Goal: Information Seeking & Learning: Learn about a topic

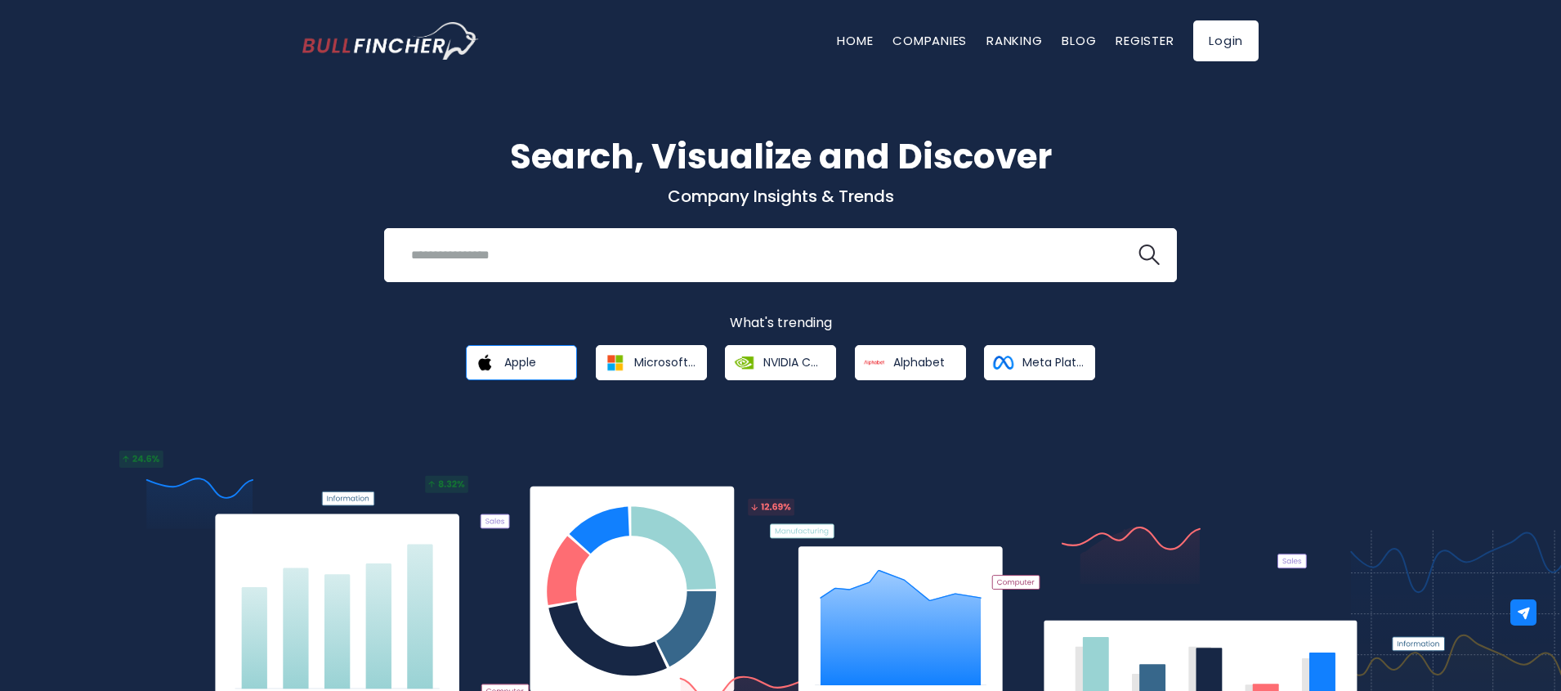
click at [533, 357] on span "Apple" at bounding box center [520, 362] width 32 height 15
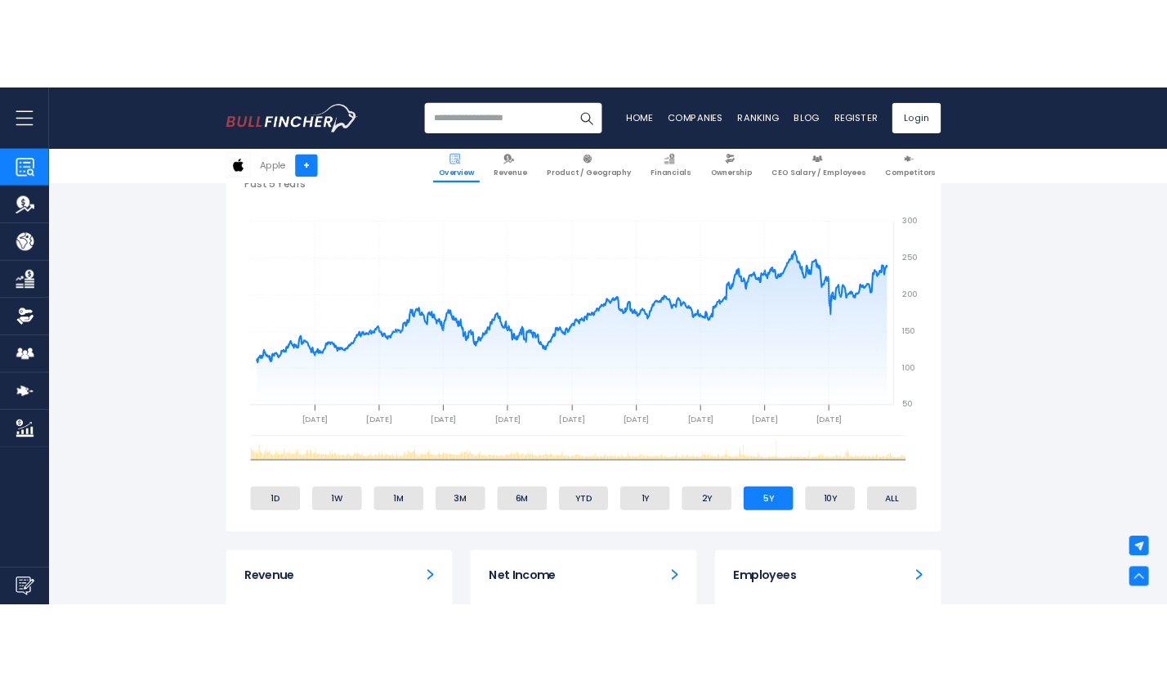
scroll to position [686, 0]
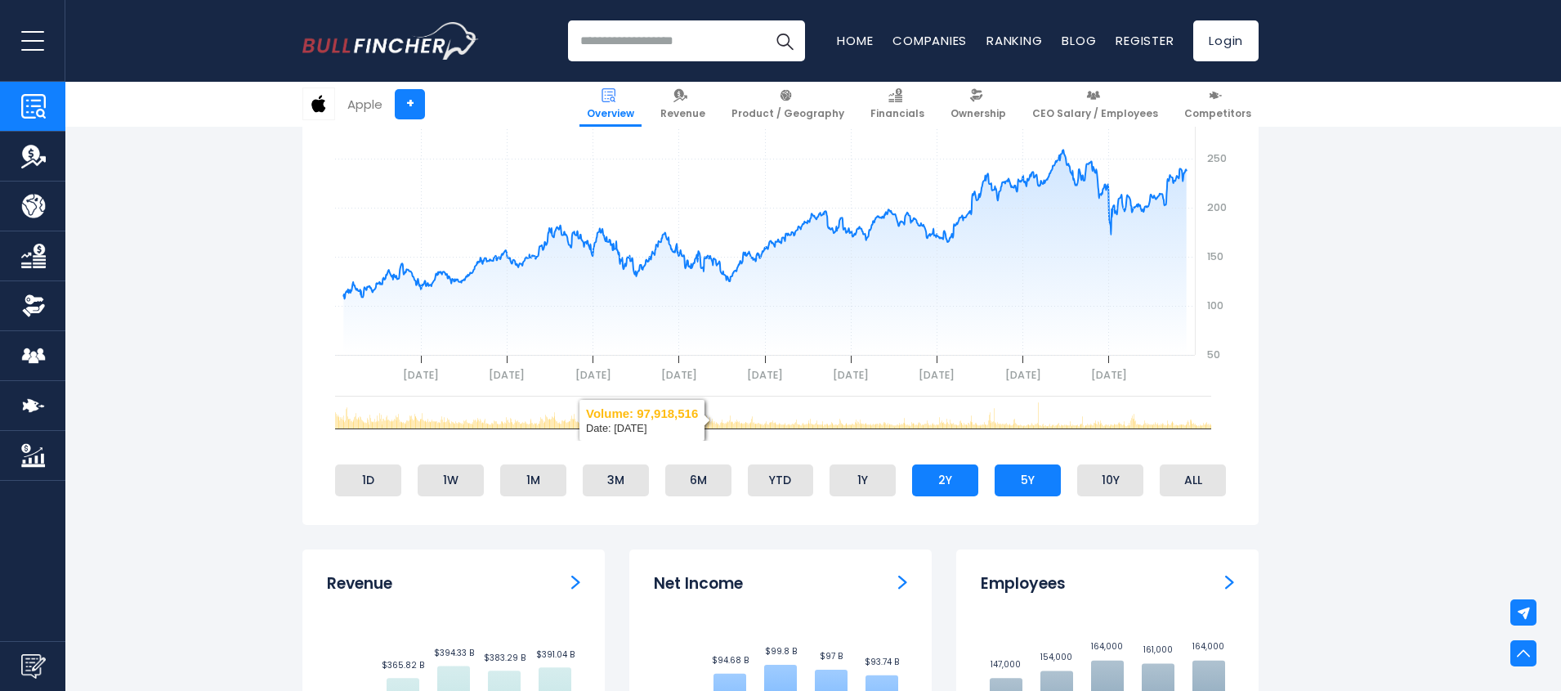
click at [945, 485] on li "2Y" at bounding box center [945, 479] width 66 height 31
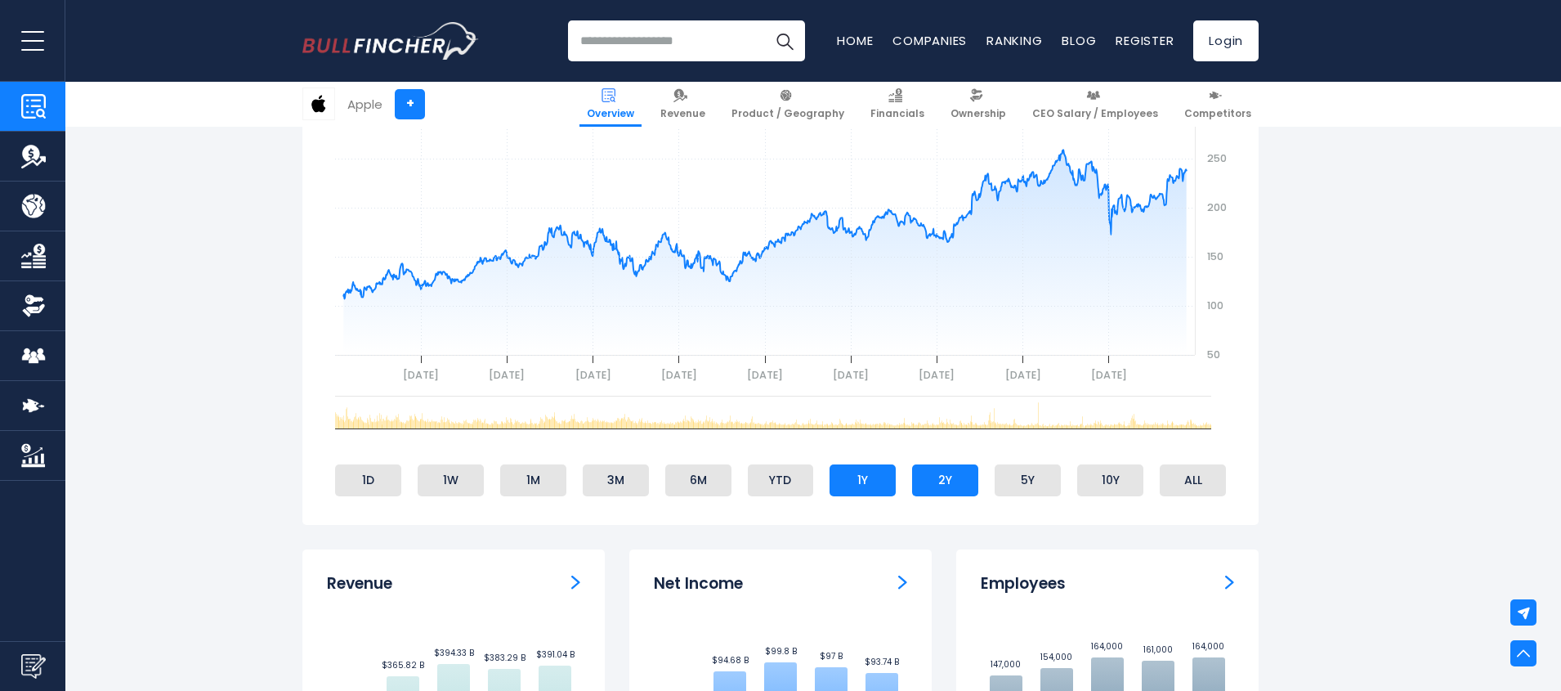
click at [871, 490] on li "1Y" at bounding box center [862, 479] width 66 height 31
click at [931, 482] on li "2Y" at bounding box center [945, 479] width 66 height 31
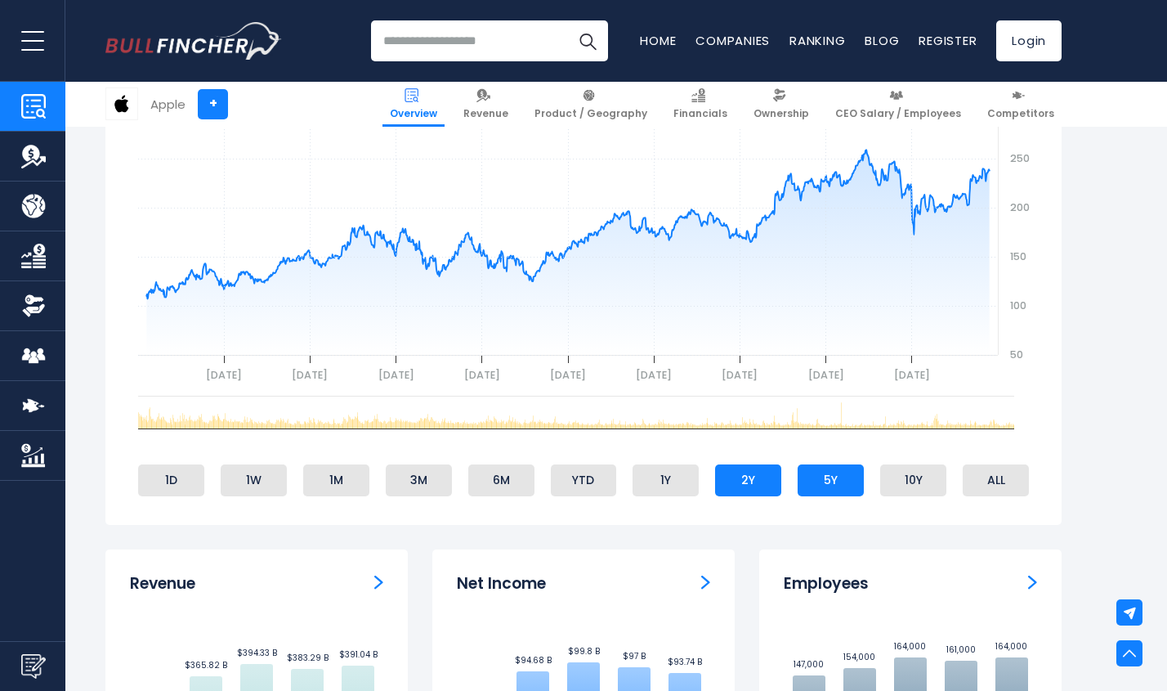
click at [837, 481] on li "5Y" at bounding box center [831, 479] width 66 height 31
click at [665, 493] on li "1Y" at bounding box center [666, 479] width 66 height 31
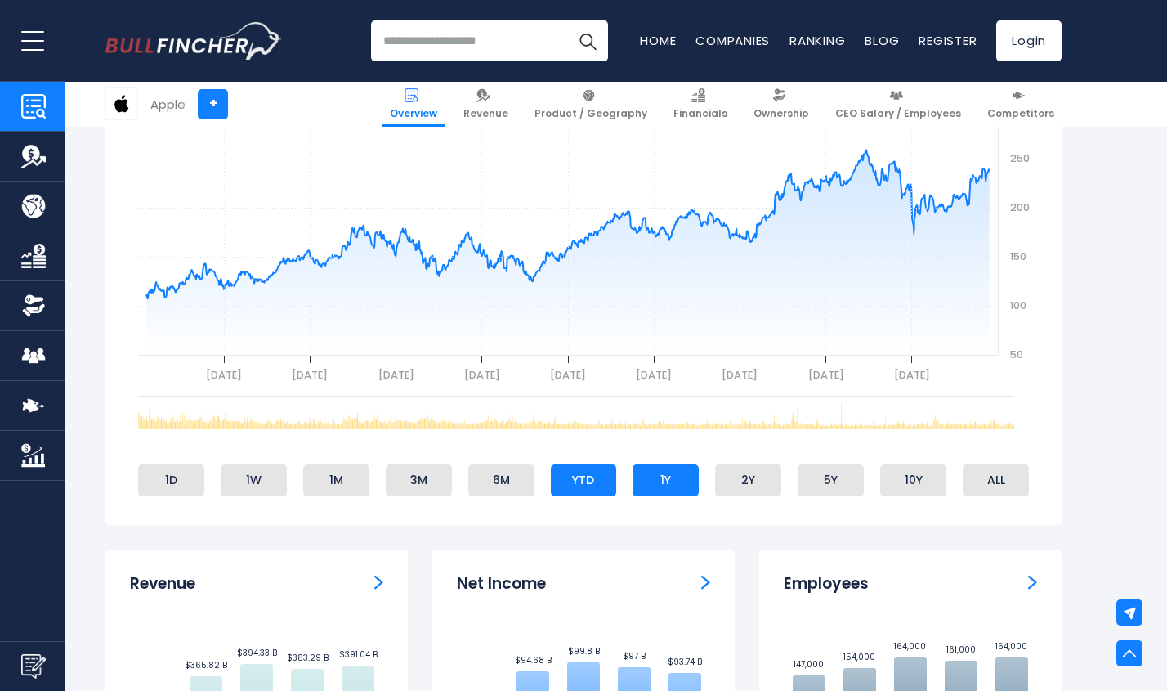
click at [584, 485] on li "YTD" at bounding box center [584, 479] width 66 height 31
click at [803, 45] on link "Ranking" at bounding box center [817, 40] width 56 height 17
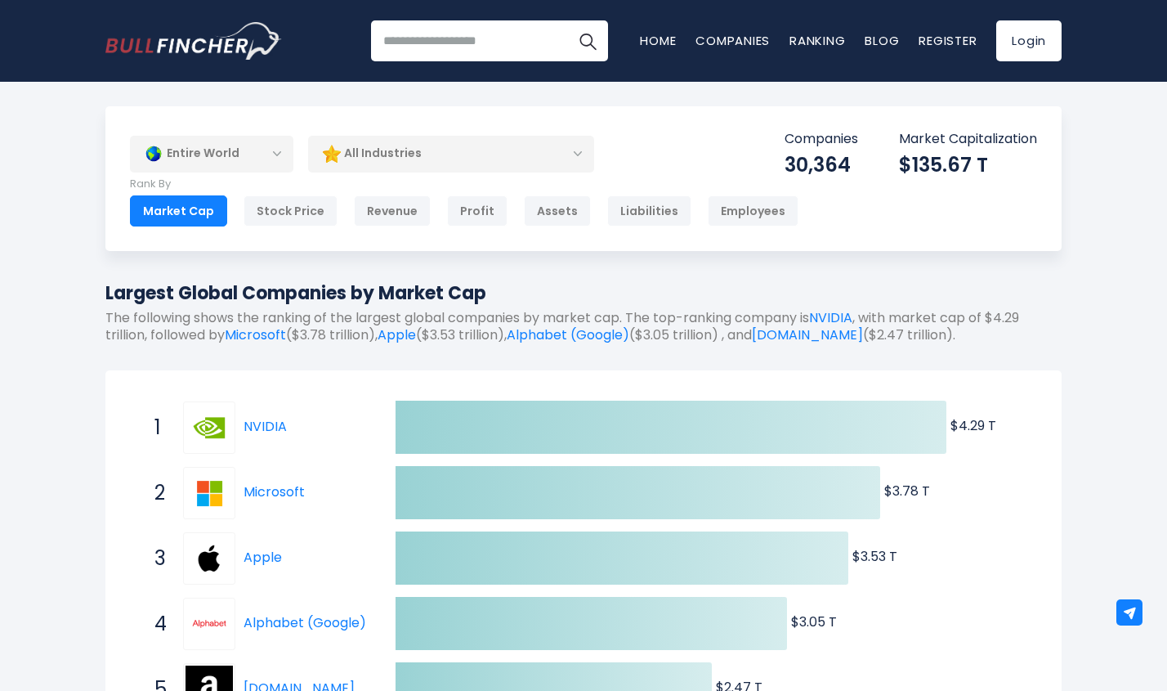
click at [474, 156] on div "All Industries" at bounding box center [451, 154] width 286 height 38
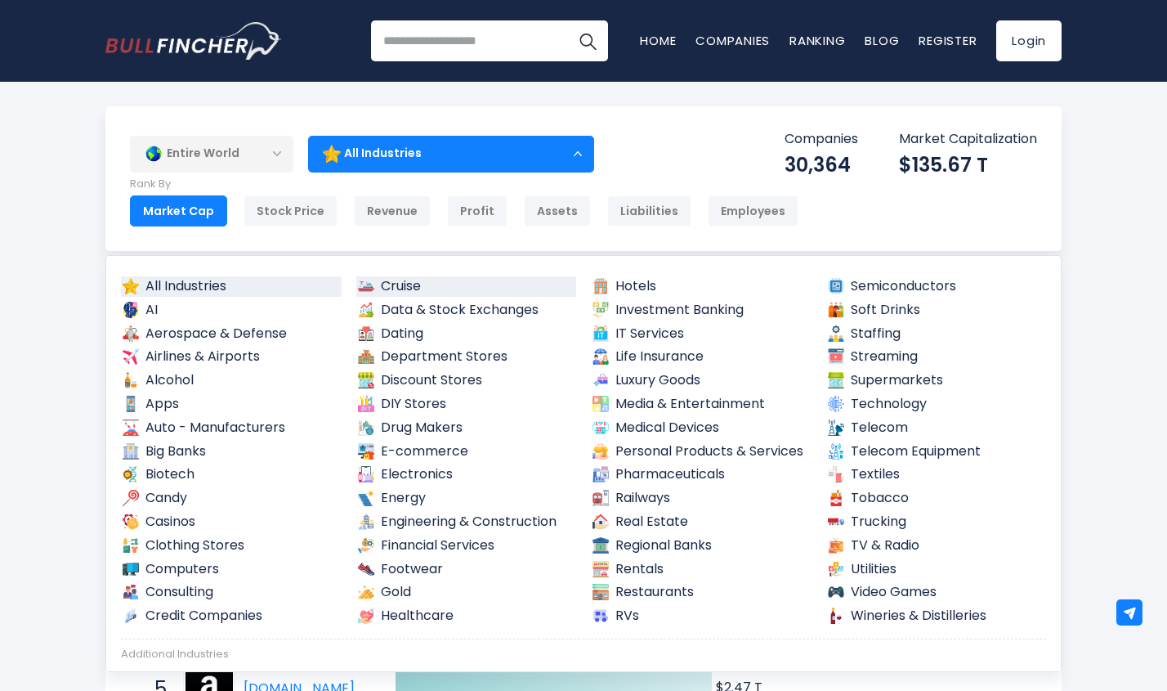
click at [413, 288] on link "Cruise" at bounding box center [466, 286] width 221 height 20
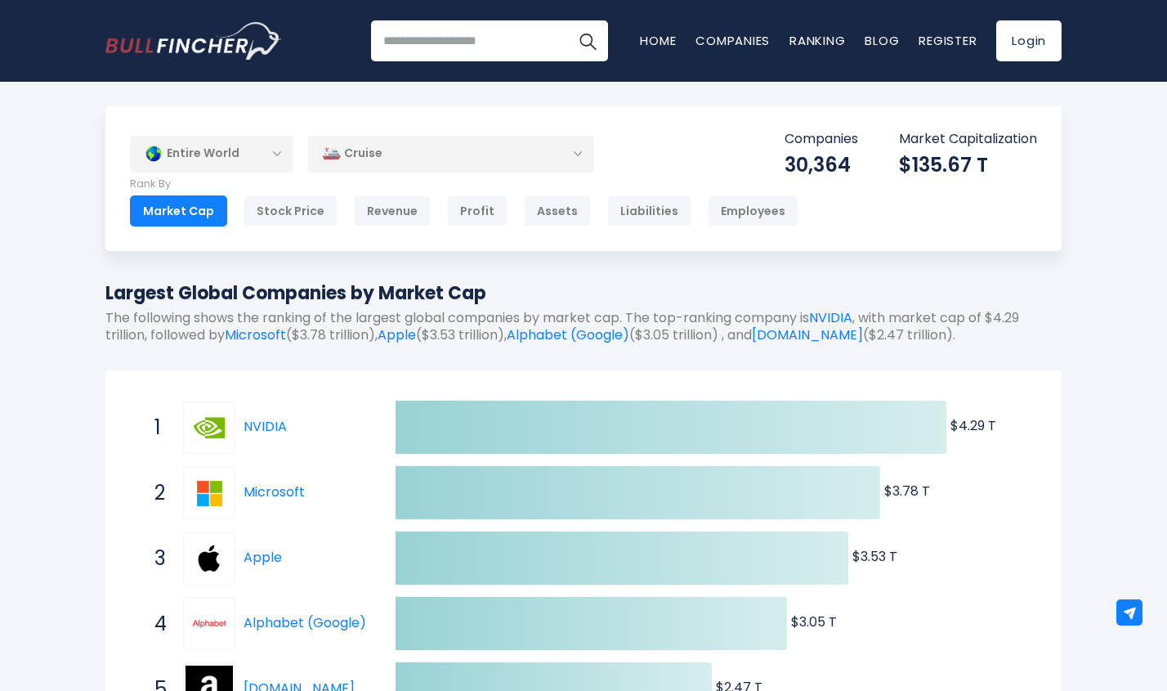
click at [423, 154] on div "Cruise" at bounding box center [451, 154] width 286 height 38
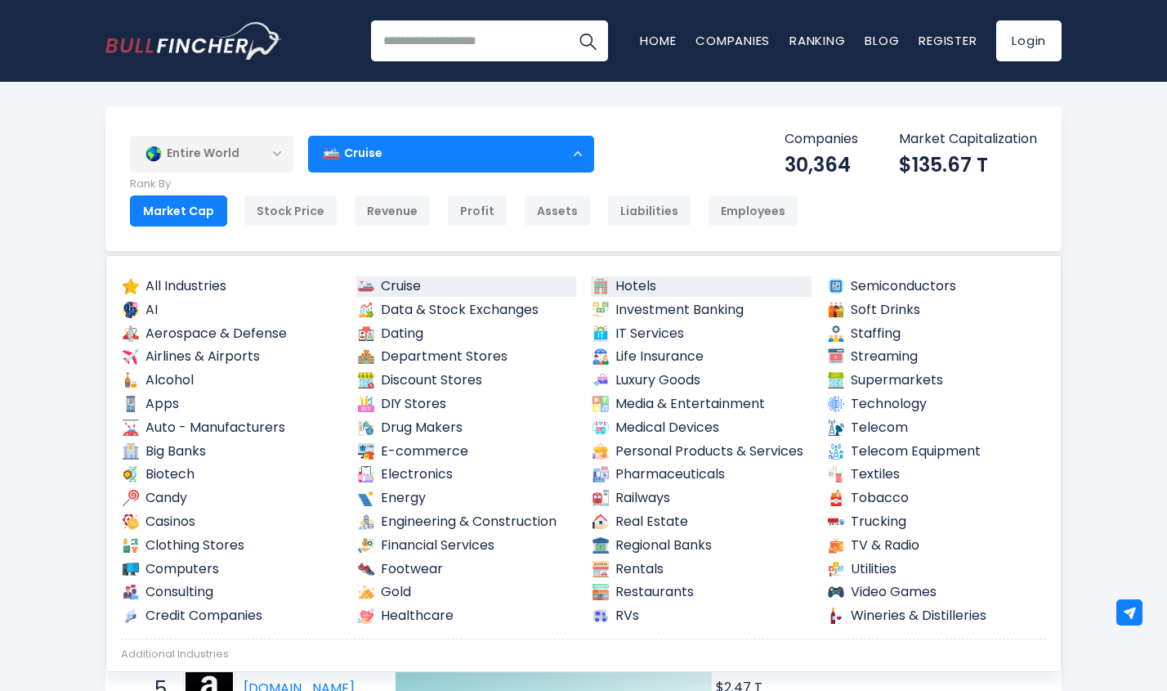
click at [636, 284] on link "Hotels" at bounding box center [701, 286] width 221 height 20
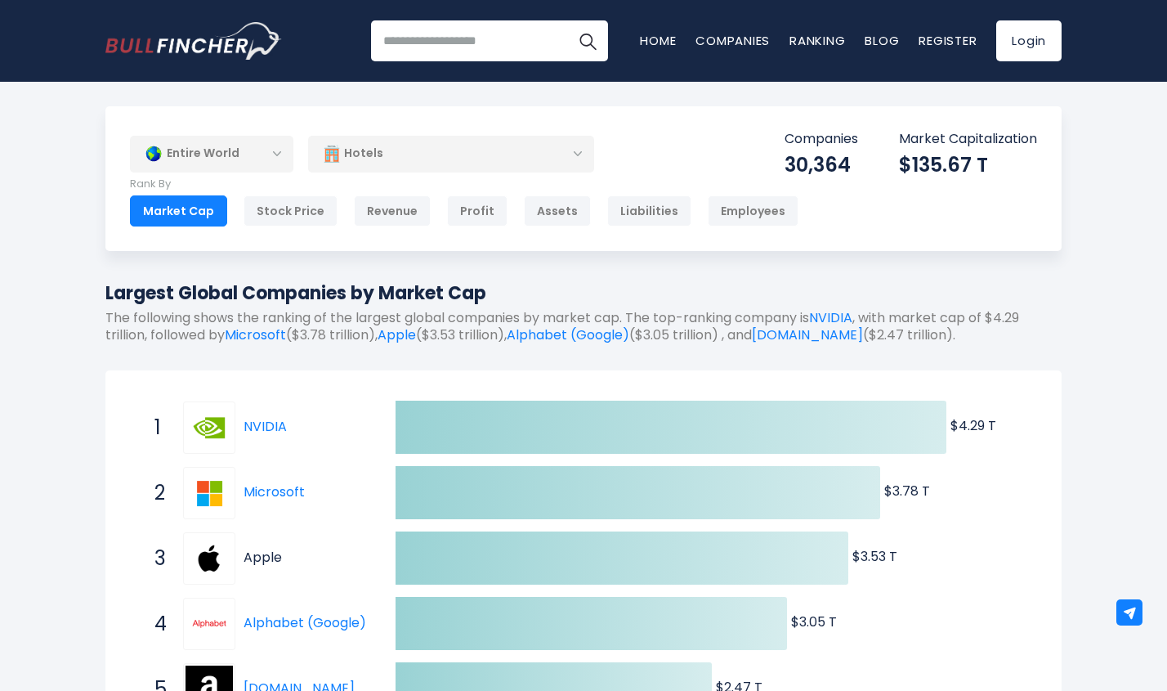
click at [250, 563] on link "Apple" at bounding box center [263, 557] width 38 height 19
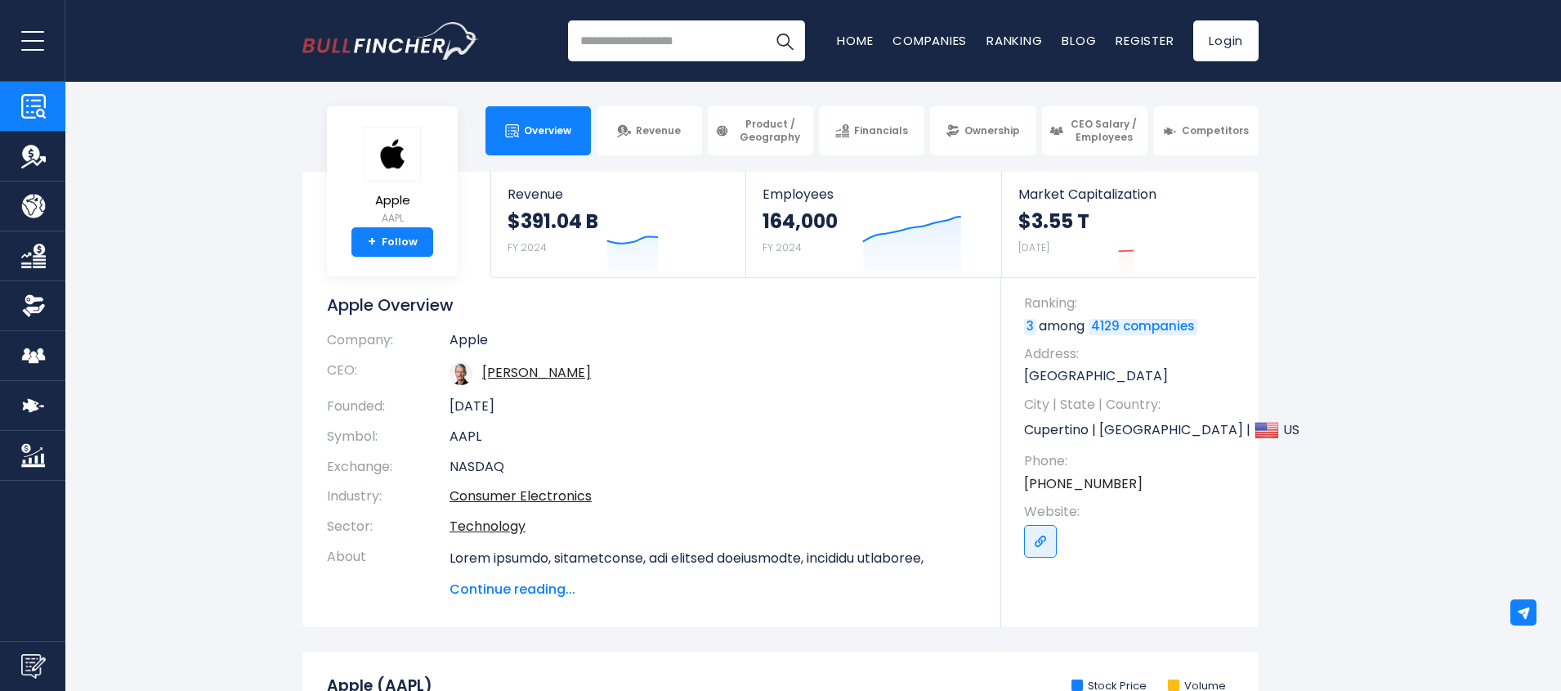
click at [1011, 131] on span "Ownership" at bounding box center [992, 130] width 56 height 13
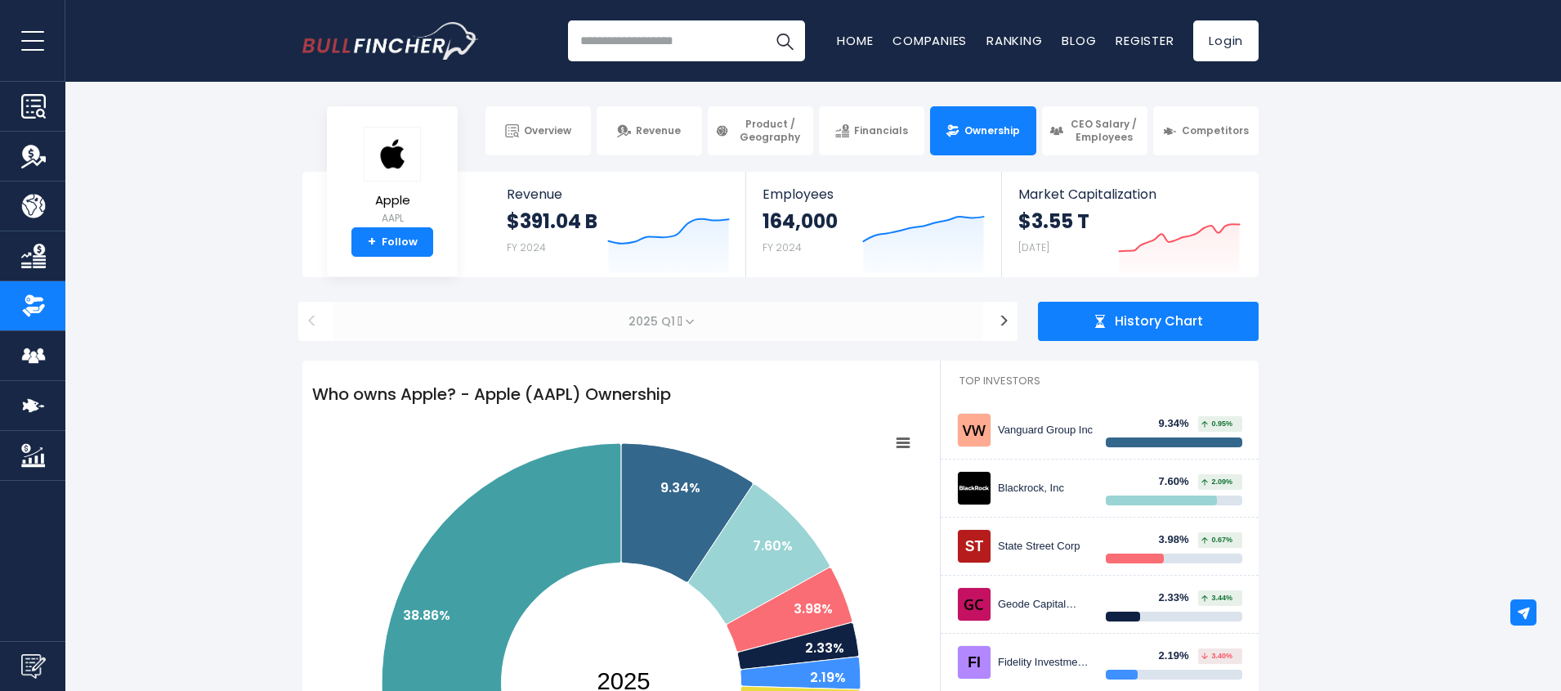
click at [646, 321] on span "2025 Q1" at bounding box center [653, 321] width 63 height 23
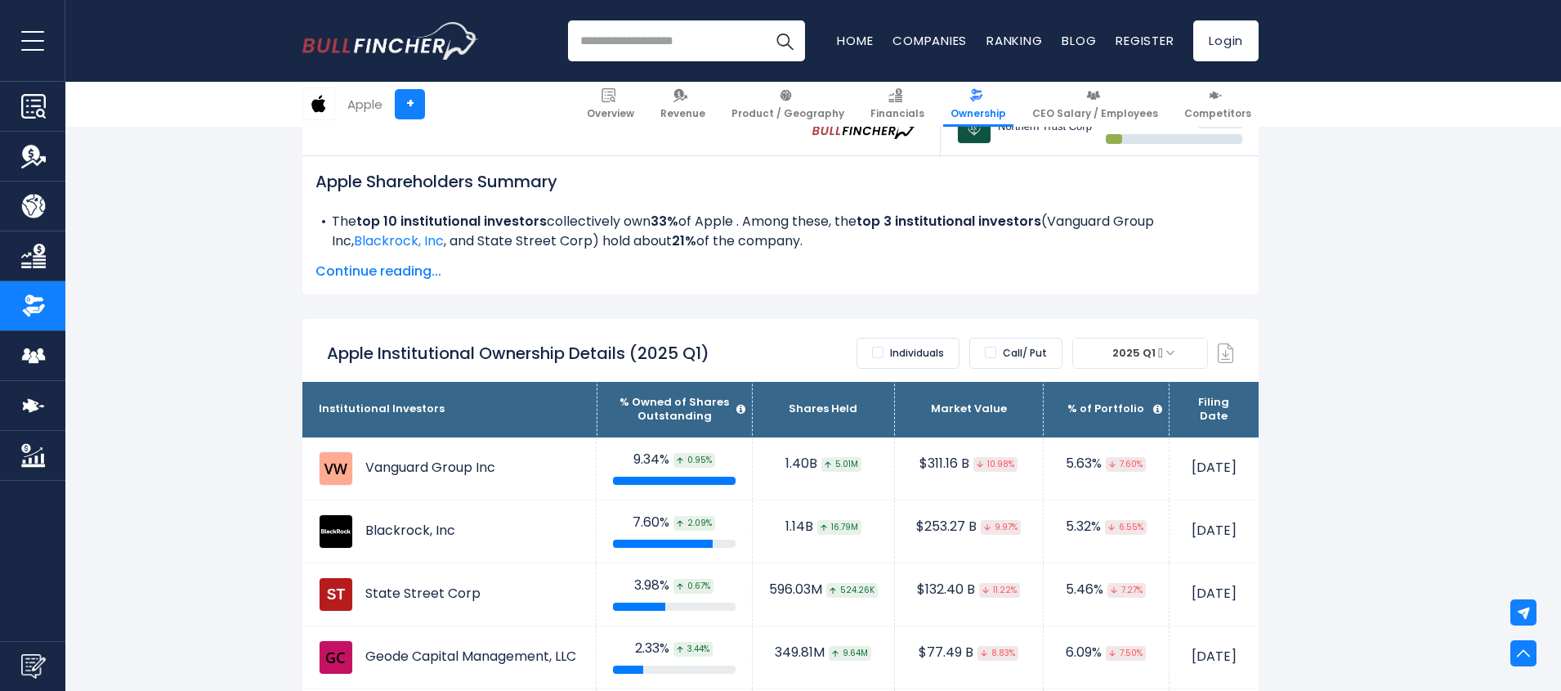
scroll to position [883, 0]
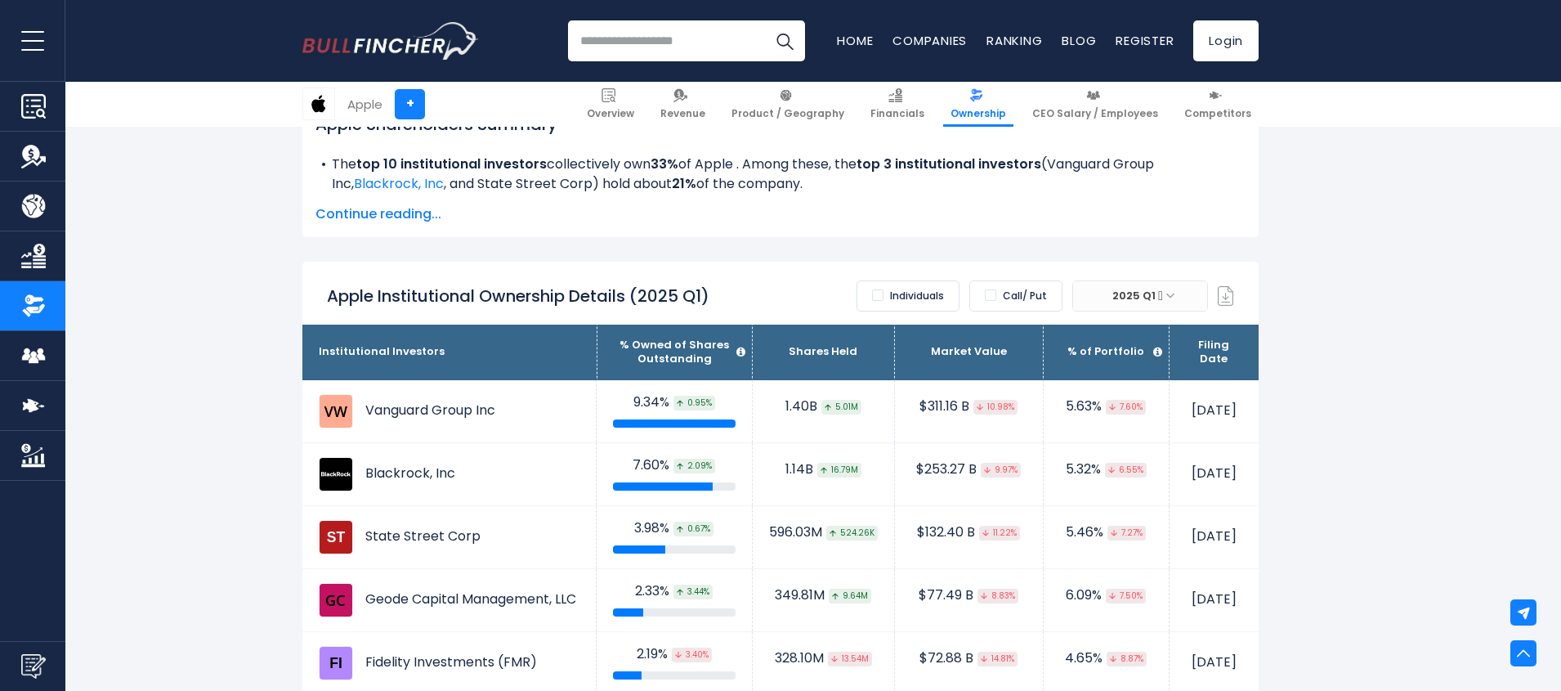
click at [1152, 307] on span "2025 Q1" at bounding box center [1140, 295] width 134 height 29
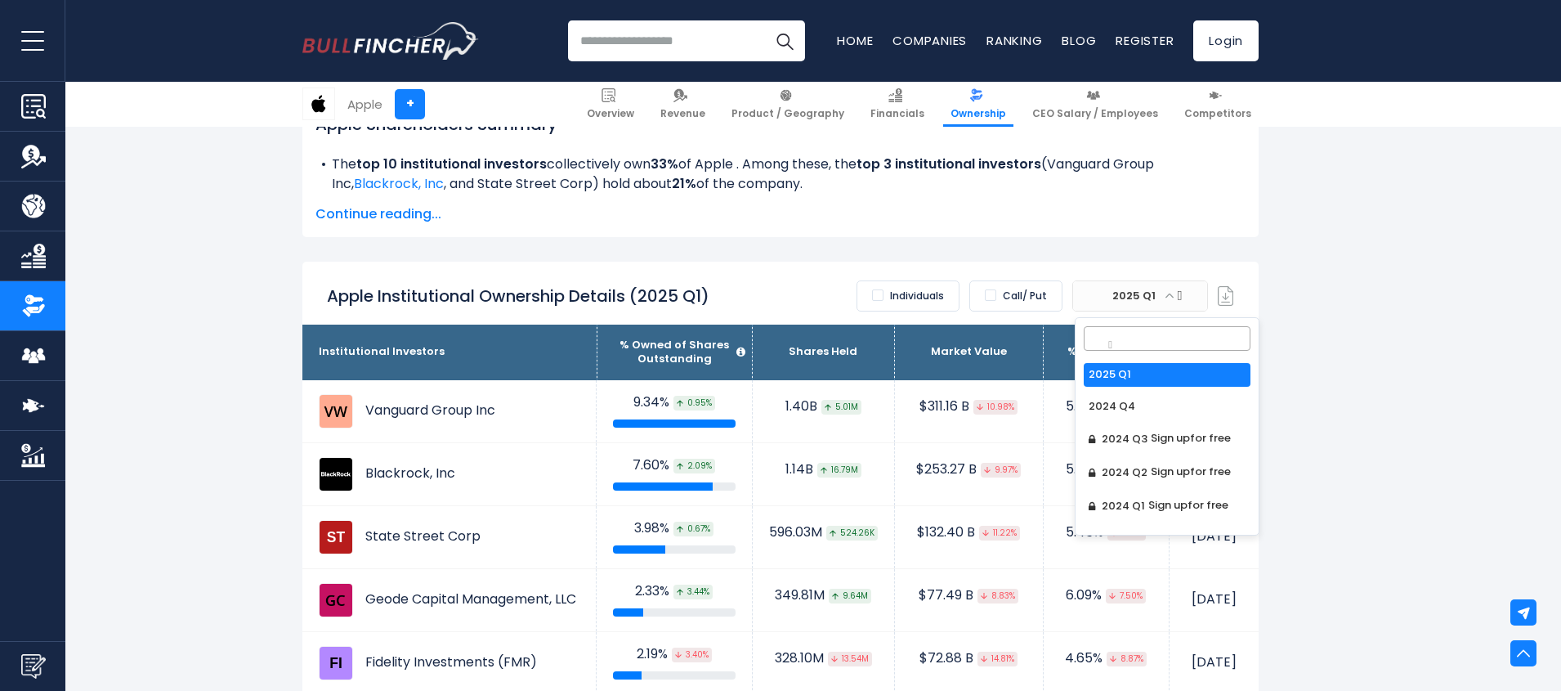
click at [1152, 307] on span "2025 Q1" at bounding box center [1140, 295] width 134 height 29
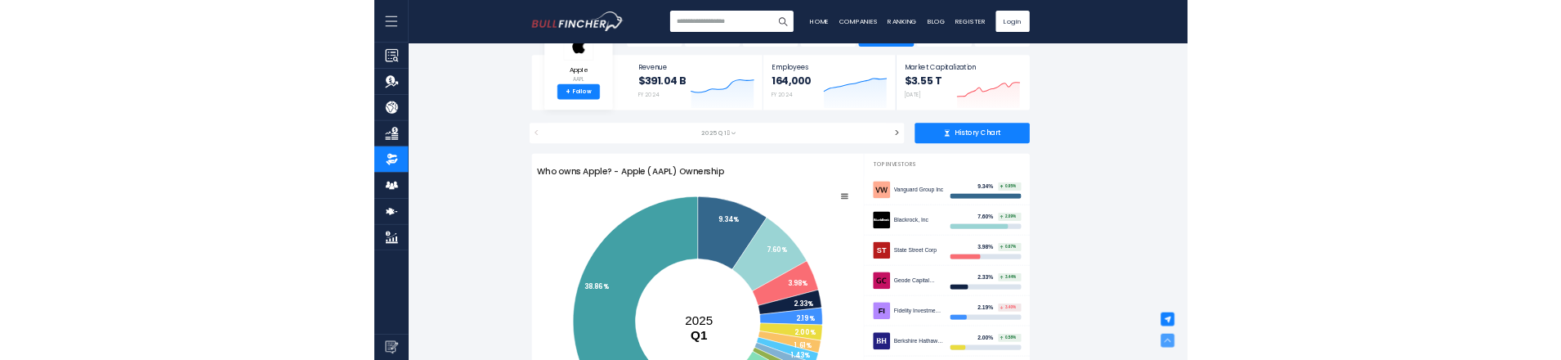
scroll to position [0, 0]
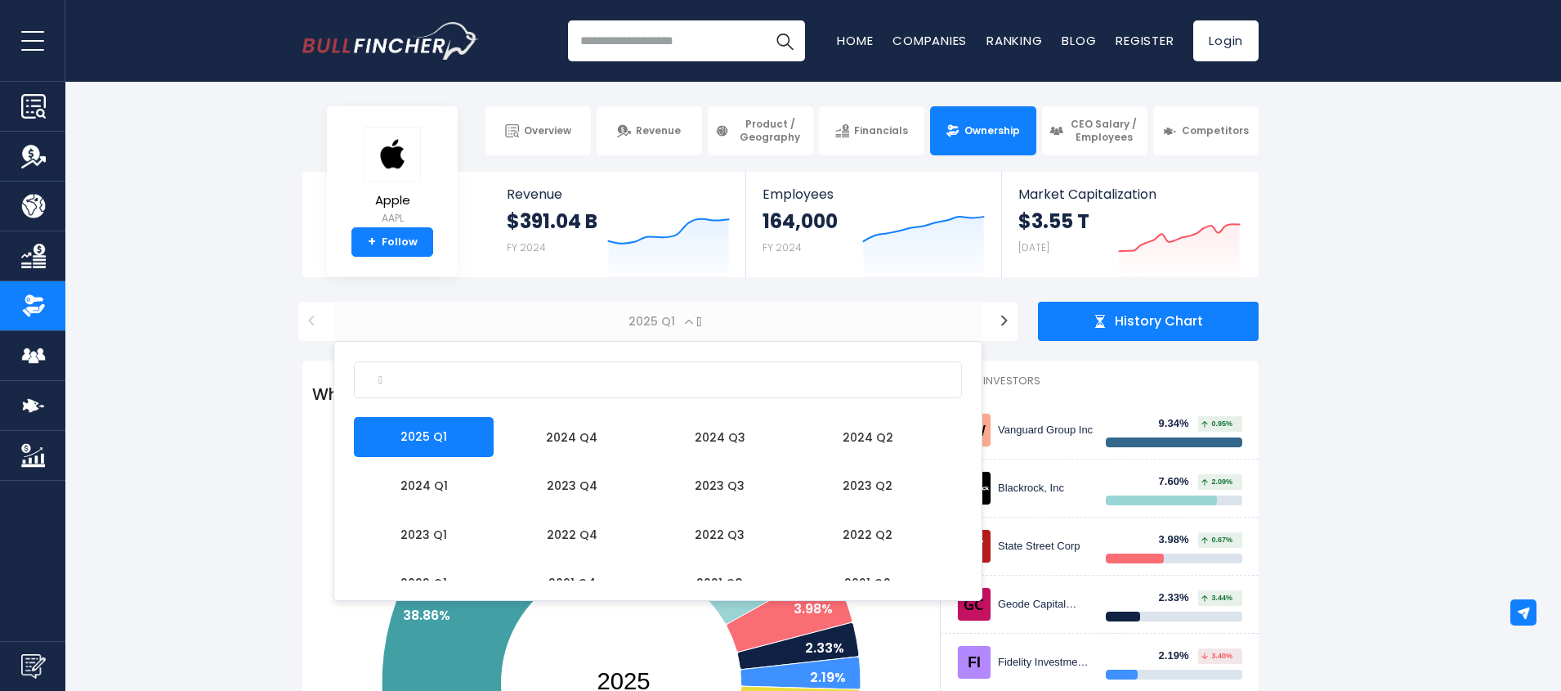
click at [695, 328] on span "2025 Q1" at bounding box center [657, 321] width 649 height 39
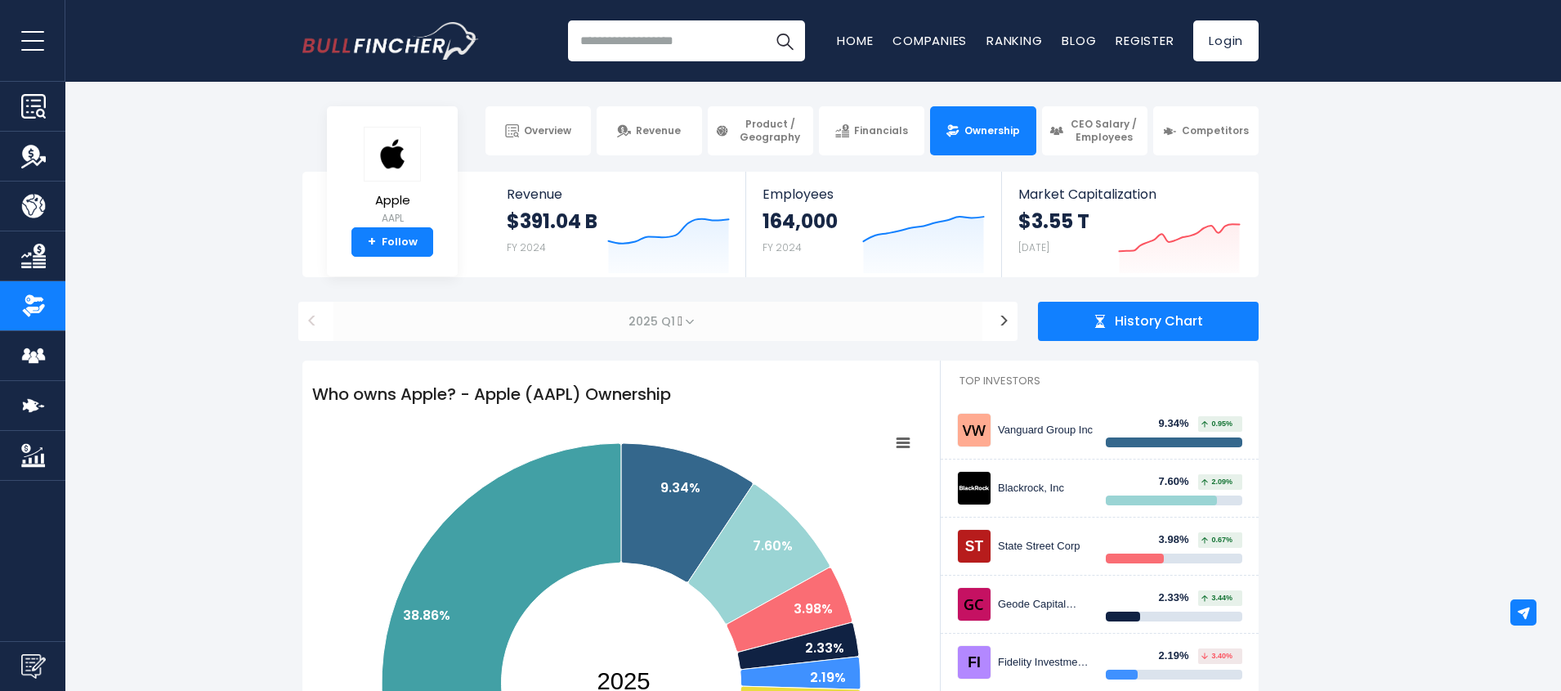
click at [668, 323] on span "2025 Q1" at bounding box center [657, 321] width 649 height 39
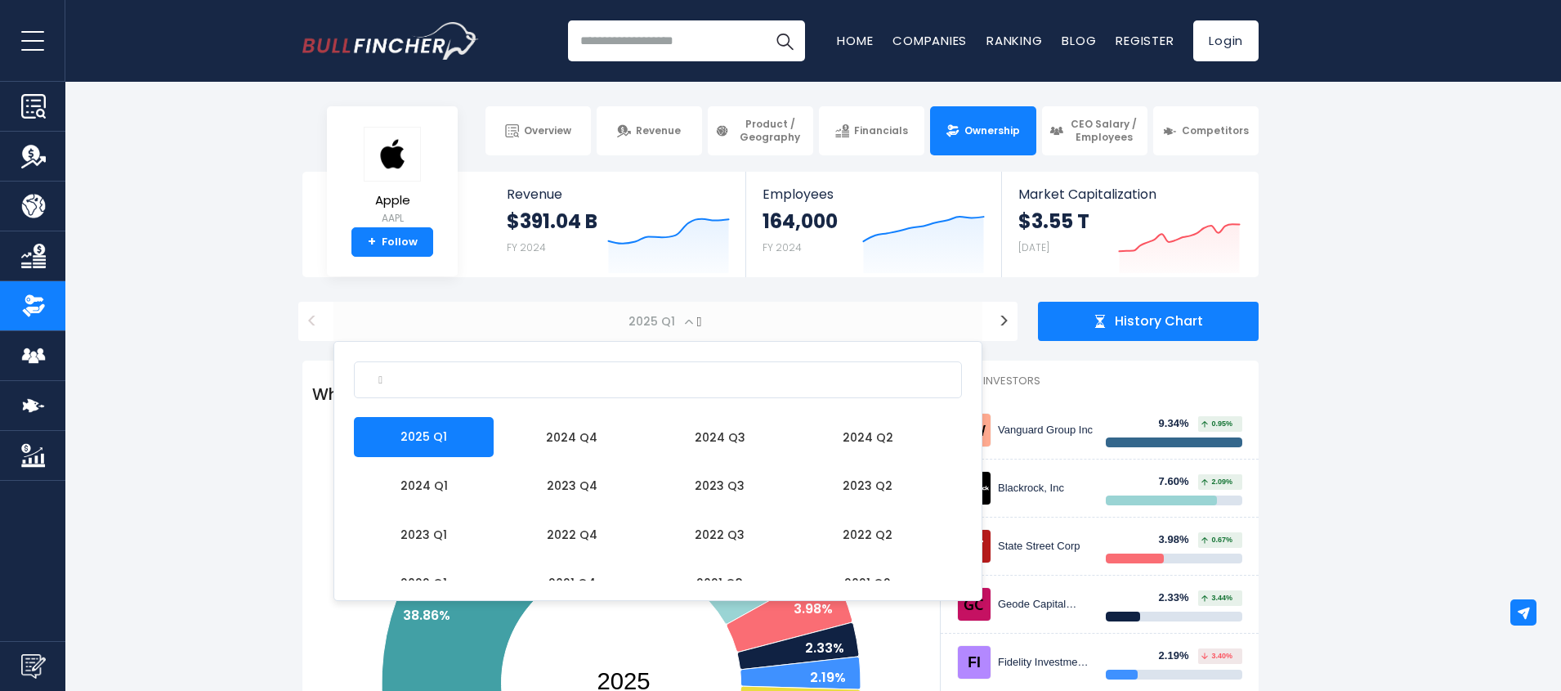
click at [668, 323] on span "2025 Q1" at bounding box center [657, 321] width 649 height 39
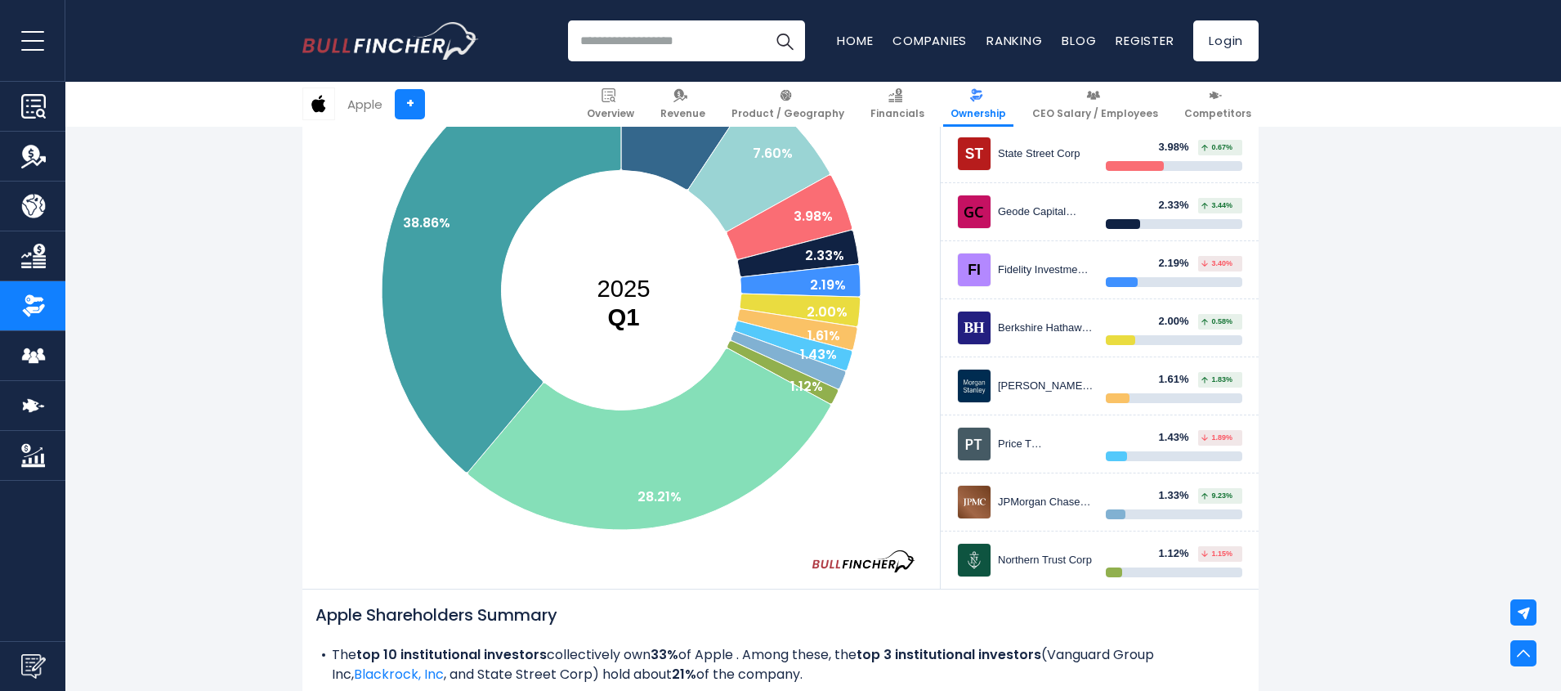
scroll to position [490, 0]
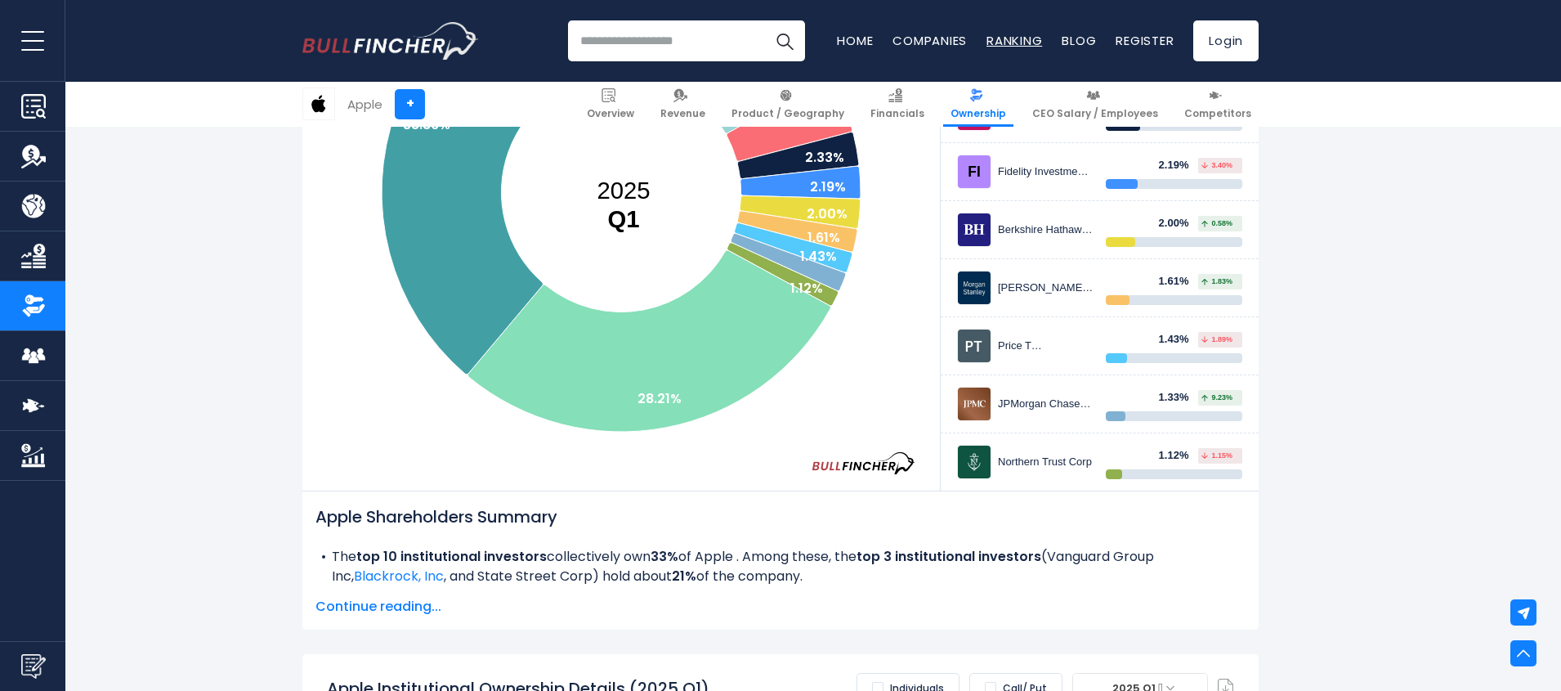
click at [1010, 42] on link "Ranking" at bounding box center [1014, 40] width 56 height 17
